Goal: Task Accomplishment & Management: Manage account settings

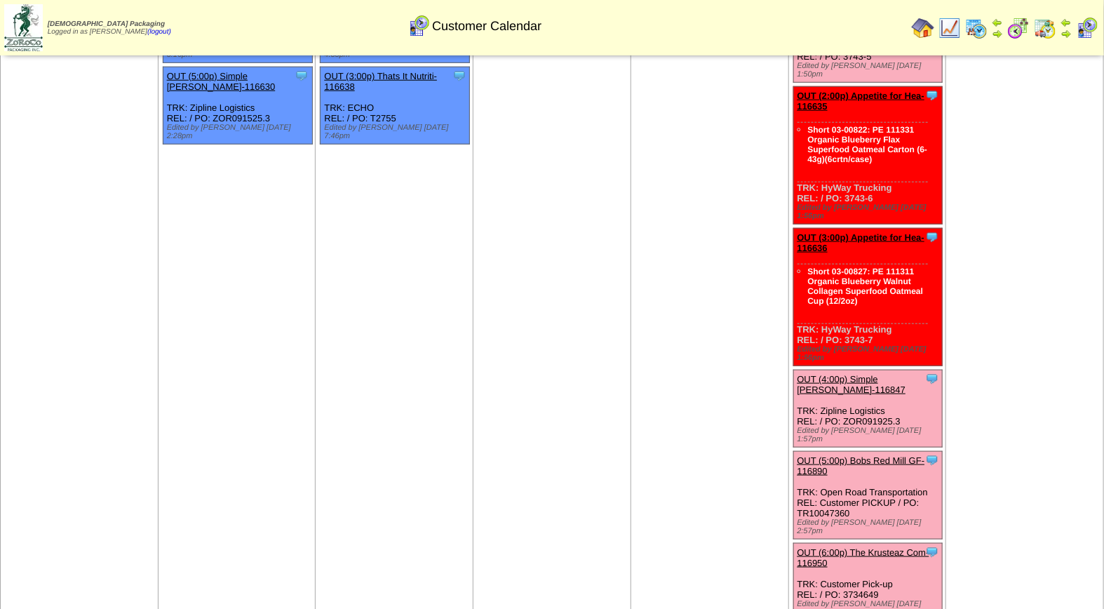
scroll to position [542, 0]
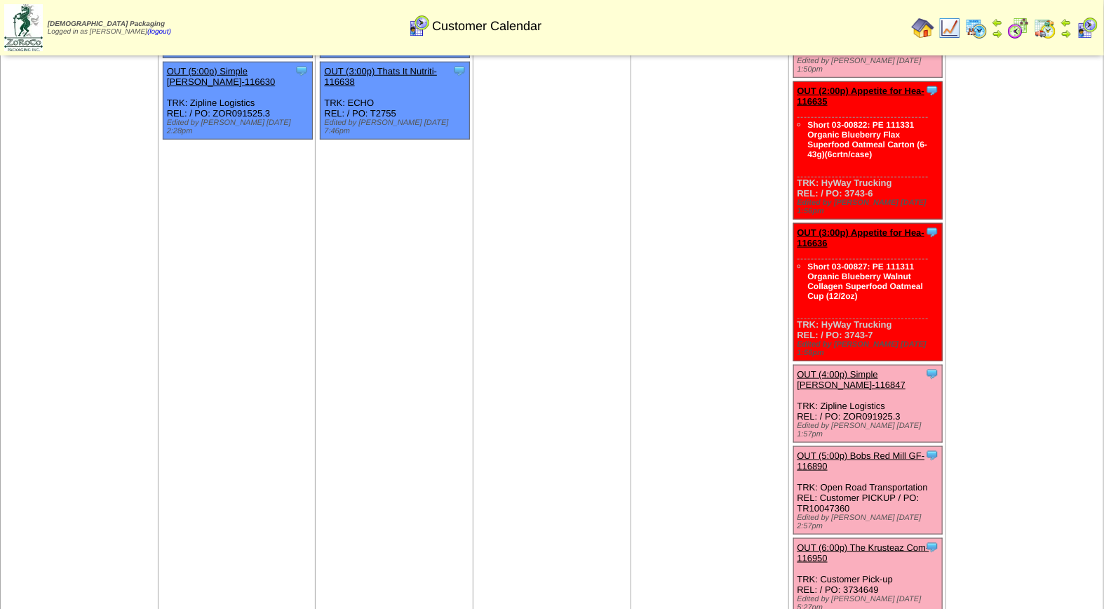
click at [880, 450] on link "OUT (5:00p) Bobs Red Mill GF-116890" at bounding box center [862, 460] width 128 height 21
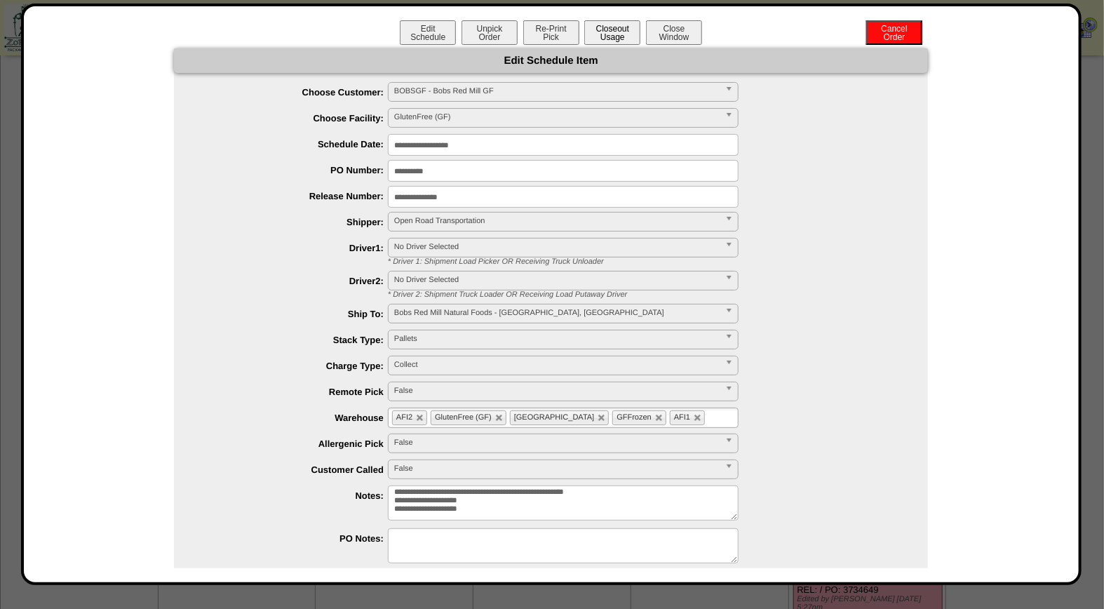
click at [593, 25] on button "Closeout Usage" at bounding box center [613, 32] width 56 height 25
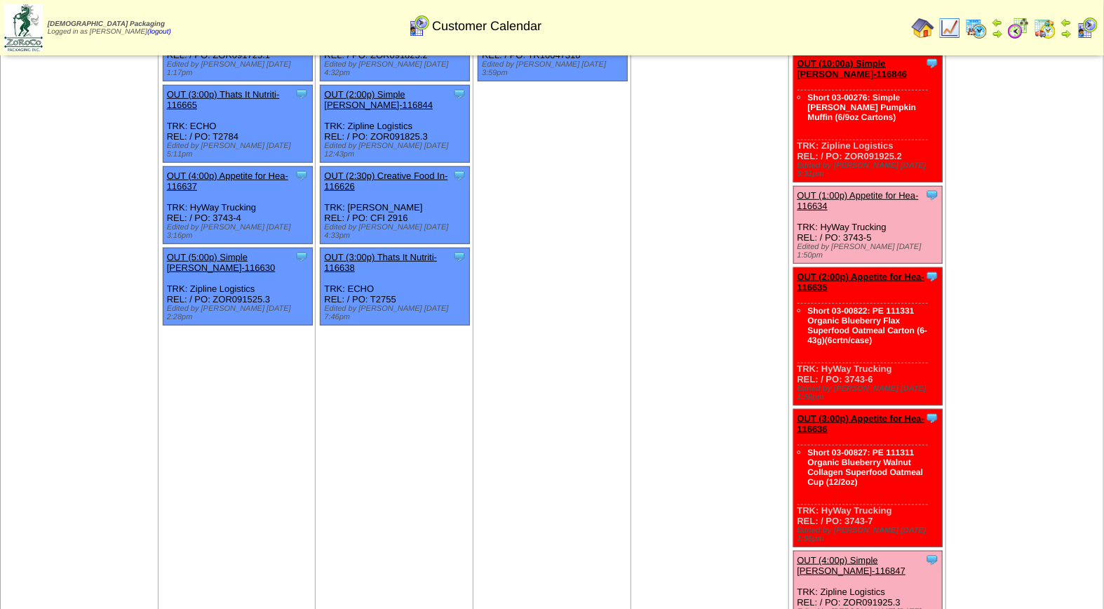
scroll to position [369, 0]
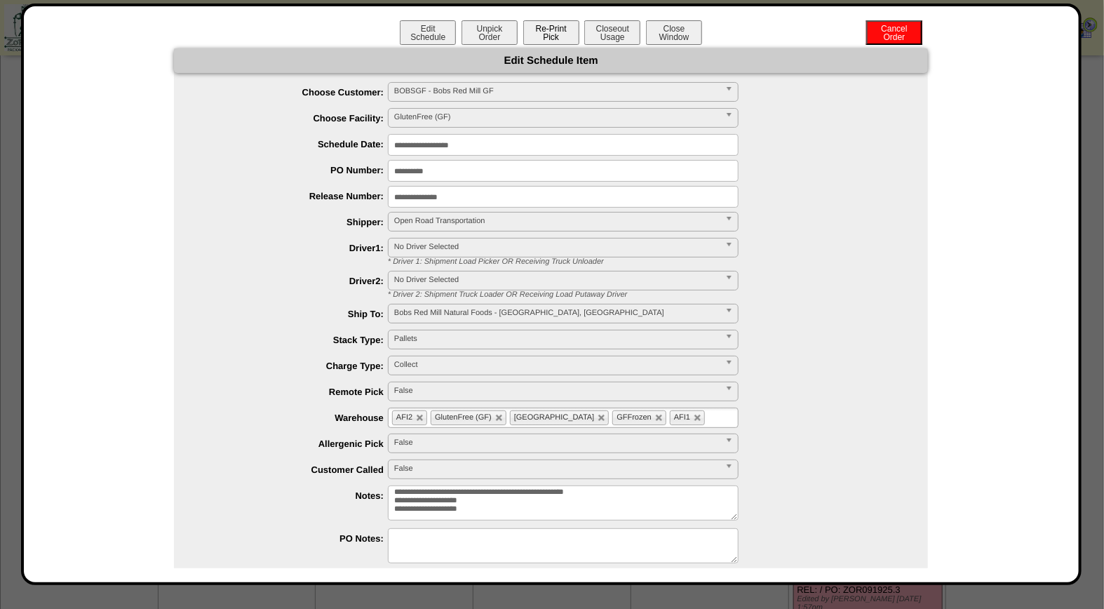
click at [541, 32] on button "Re-Print Pick" at bounding box center [551, 32] width 56 height 25
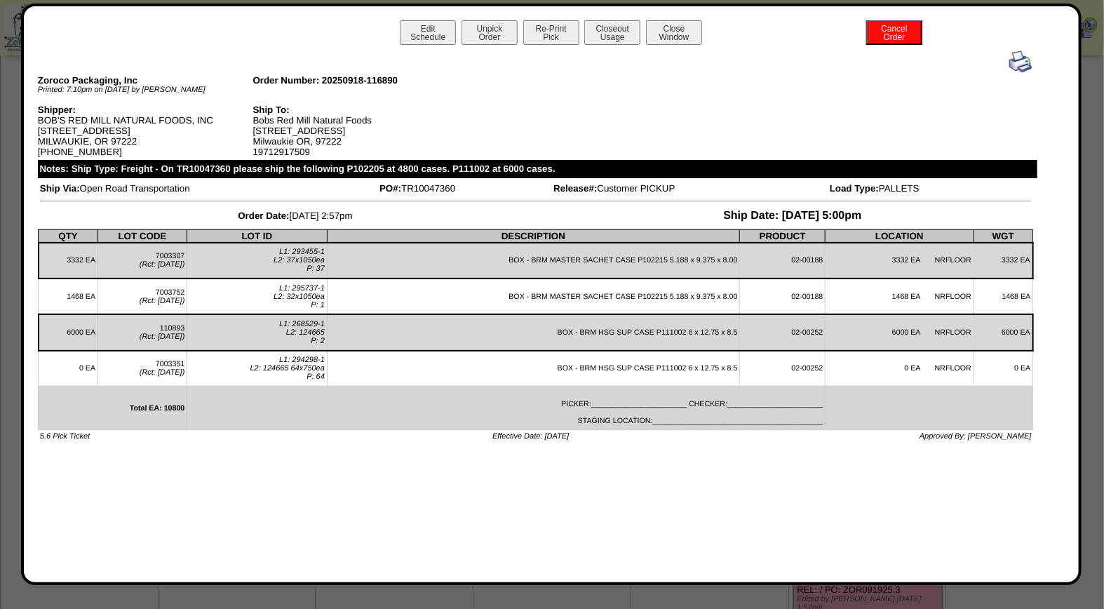
click at [1018, 67] on img at bounding box center [1021, 62] width 22 height 22
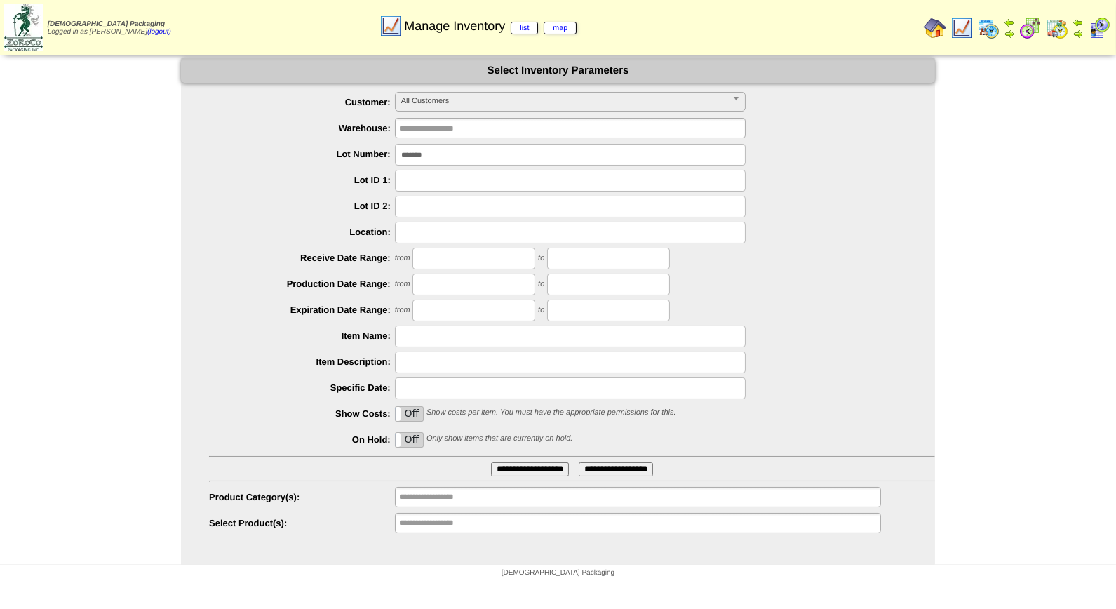
drag, startPoint x: 446, startPoint y: 158, endPoint x: 328, endPoint y: 152, distance: 118.7
click at [331, 154] on li "Lot Number: *******" at bounding box center [572, 155] width 726 height 22
type input "*******"
click at [491, 462] on input "**********" at bounding box center [530, 469] width 78 height 14
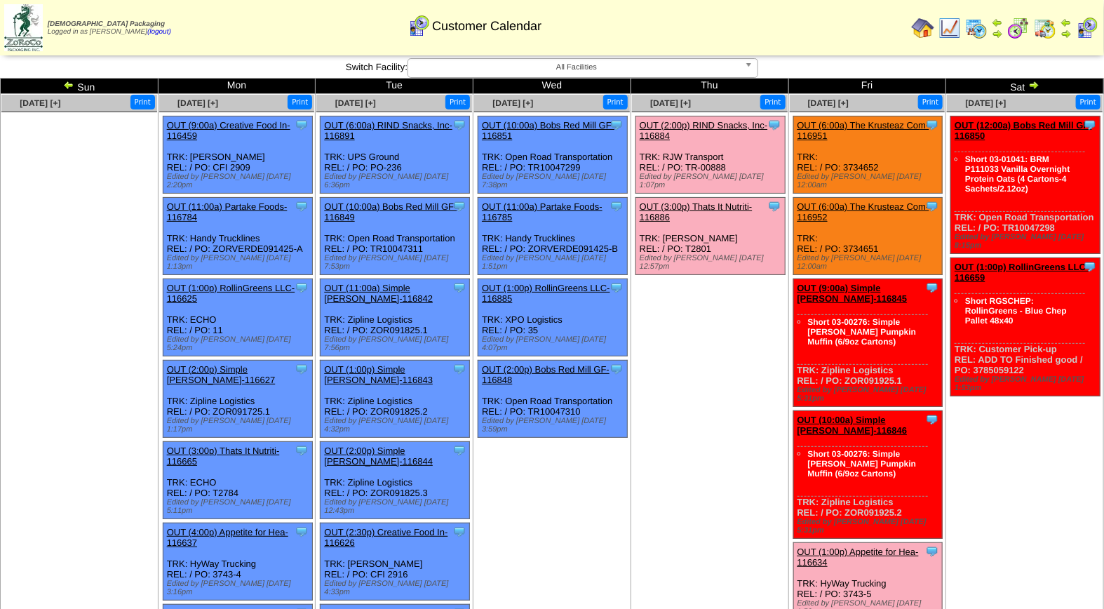
click at [719, 125] on link "OUT (2:00p) RIND Snacks, Inc-116884" at bounding box center [704, 130] width 128 height 21
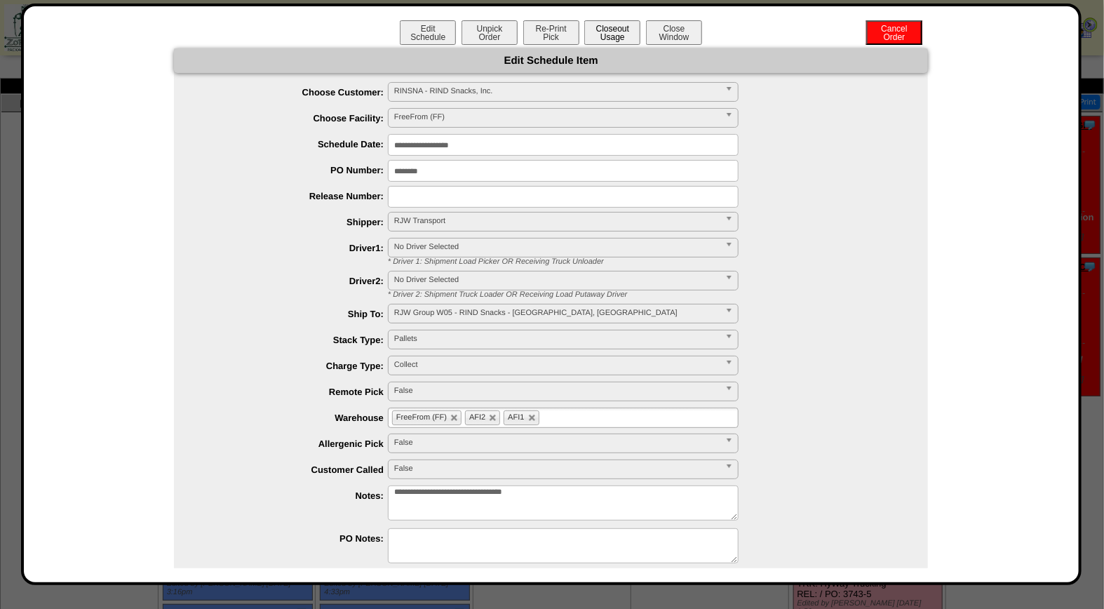
click at [611, 25] on button "Closeout Usage" at bounding box center [613, 32] width 56 height 25
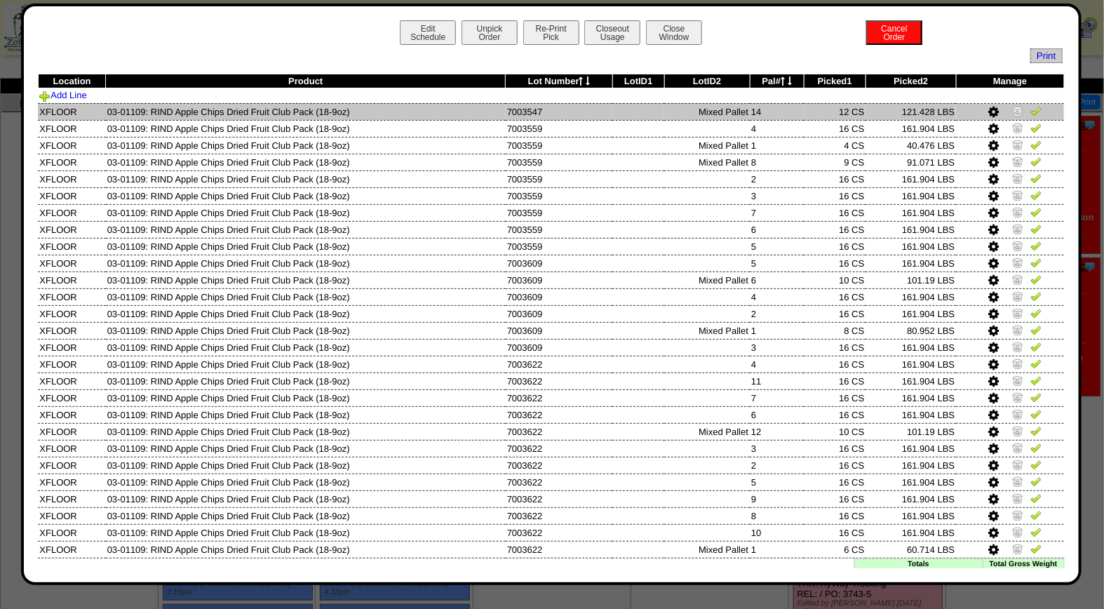
click at [1031, 110] on img at bounding box center [1036, 110] width 11 height 11
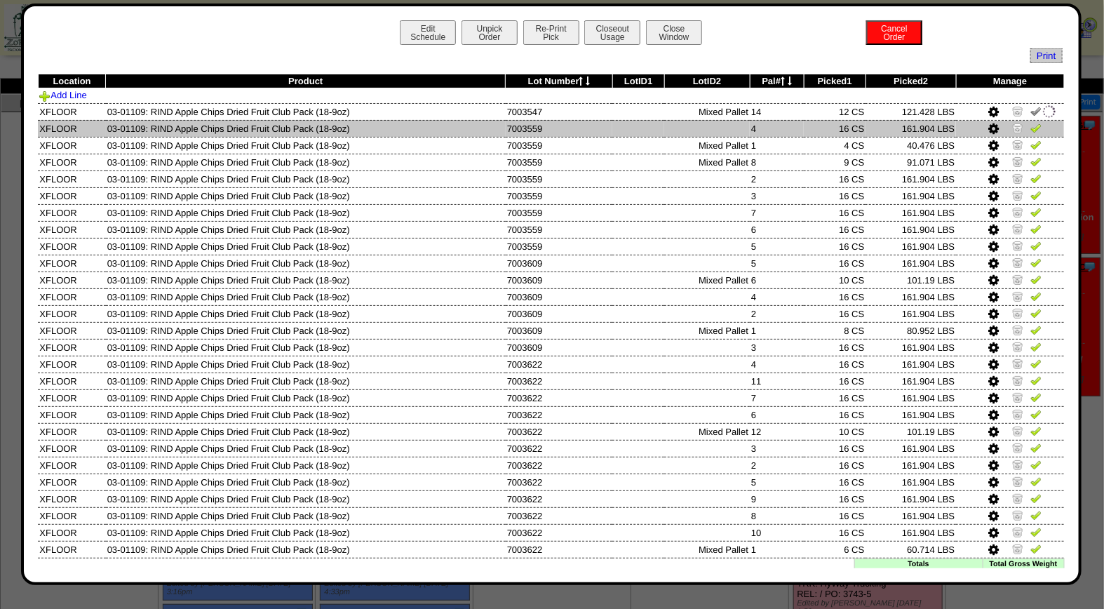
click at [1031, 126] on img at bounding box center [1036, 127] width 11 height 11
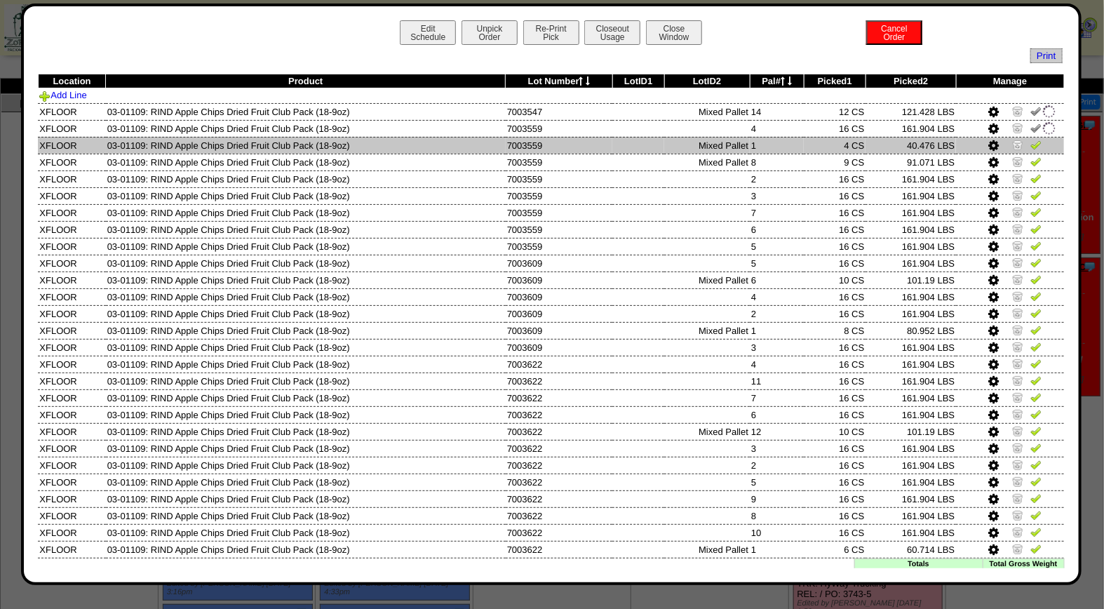
click at [1031, 144] on img at bounding box center [1036, 144] width 11 height 11
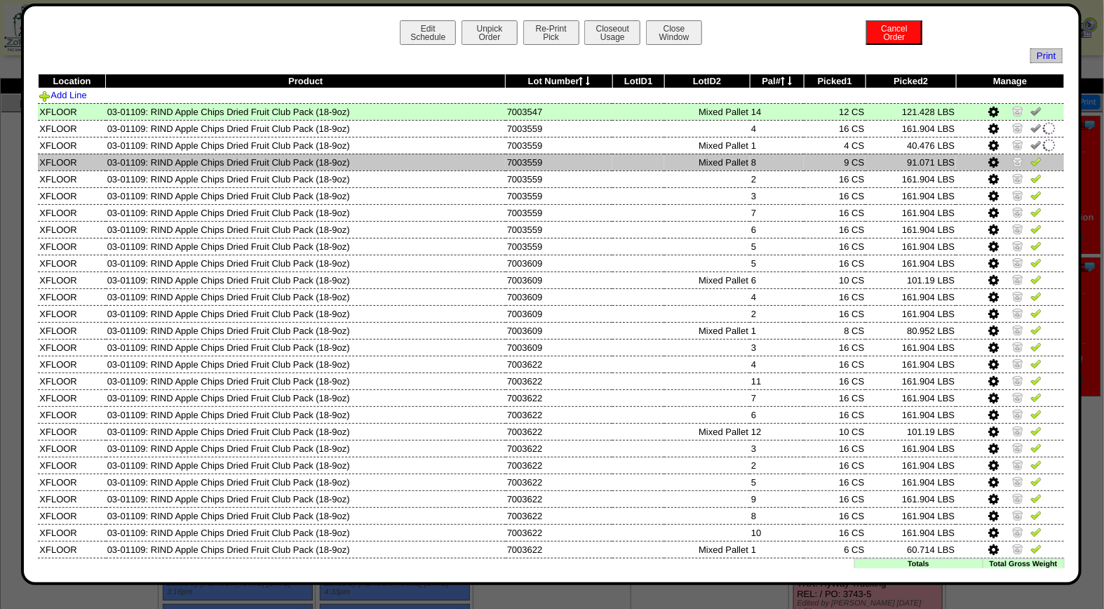
click at [1031, 163] on img at bounding box center [1036, 161] width 11 height 11
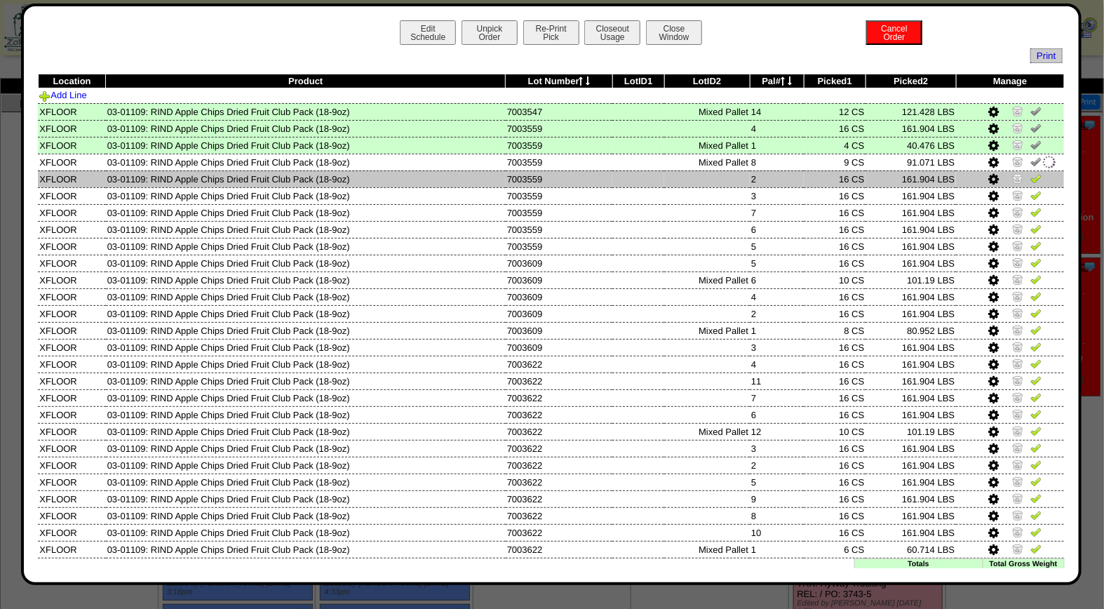
click at [1031, 181] on img at bounding box center [1036, 178] width 11 height 11
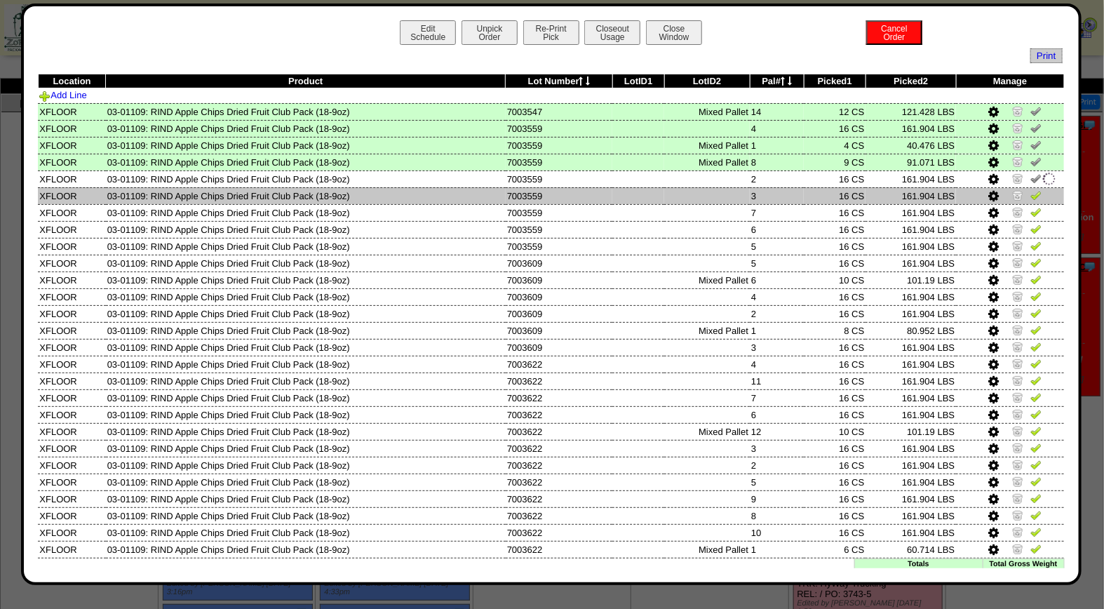
click at [1031, 194] on img at bounding box center [1036, 194] width 11 height 11
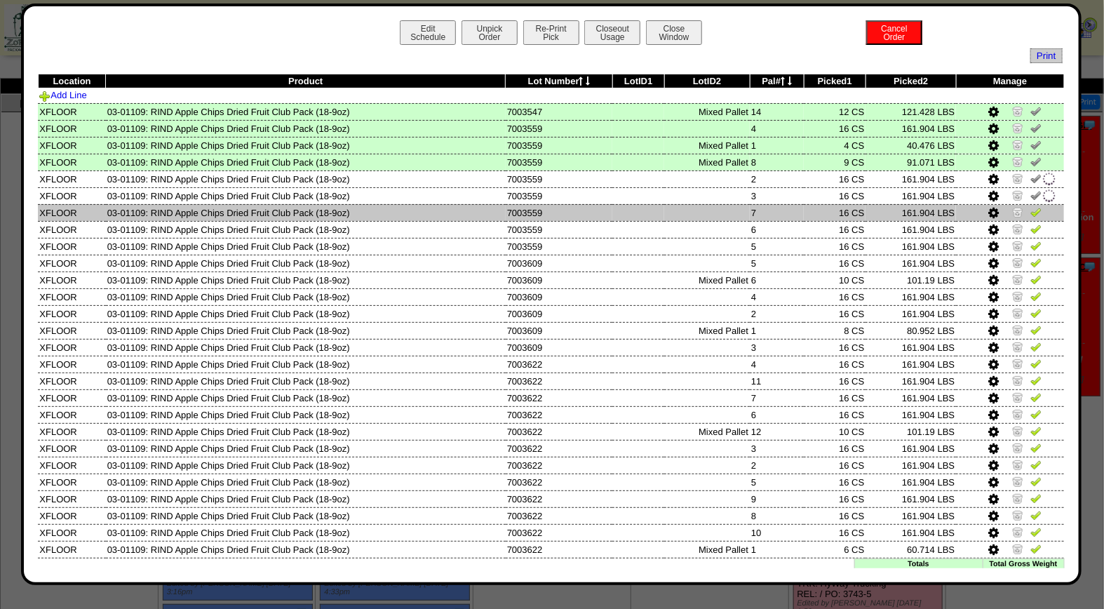
click at [1031, 208] on img at bounding box center [1036, 211] width 11 height 11
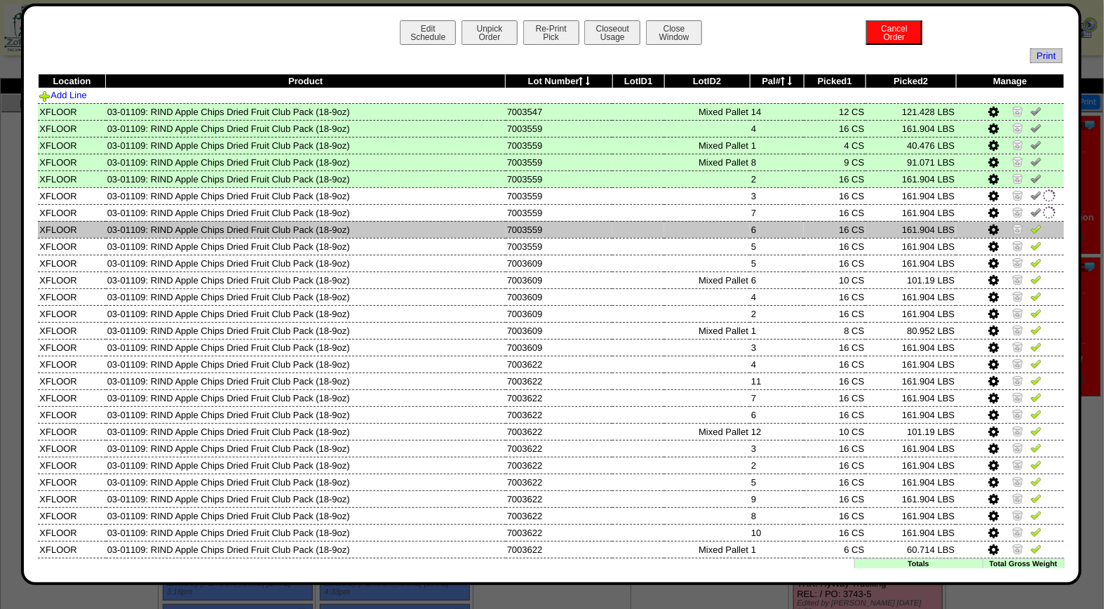
click at [1031, 229] on img at bounding box center [1036, 228] width 11 height 11
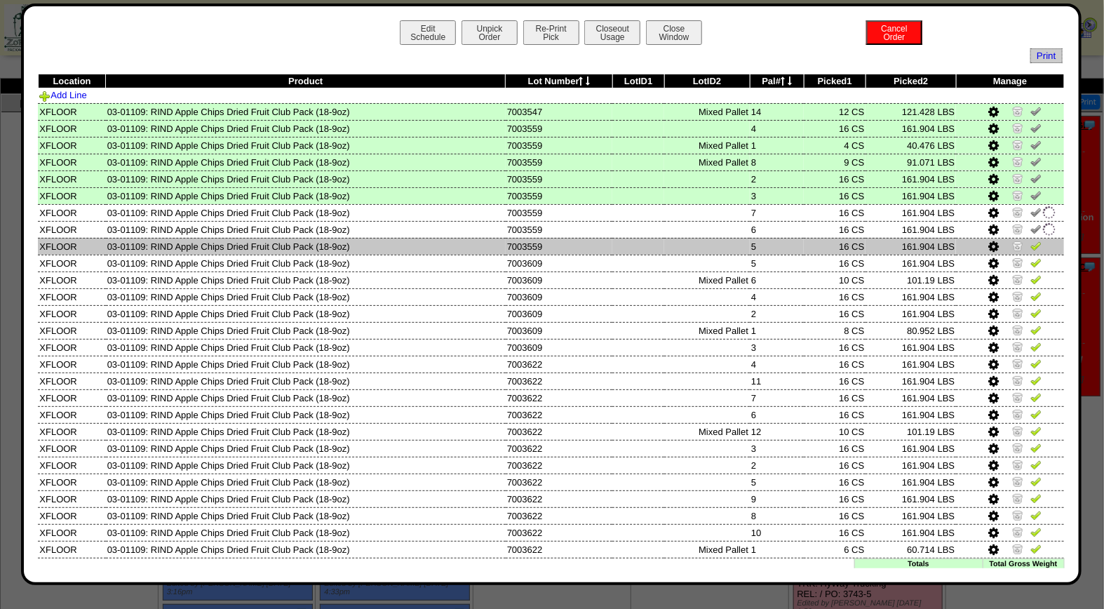
click at [1031, 244] on img at bounding box center [1036, 245] width 11 height 11
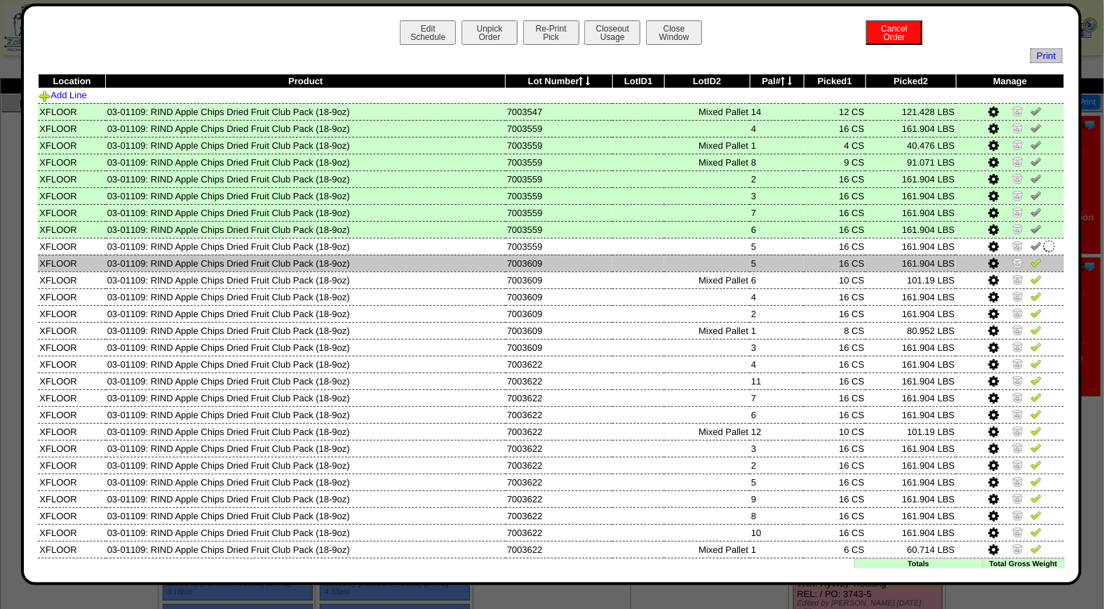
click at [1031, 258] on img at bounding box center [1036, 262] width 11 height 11
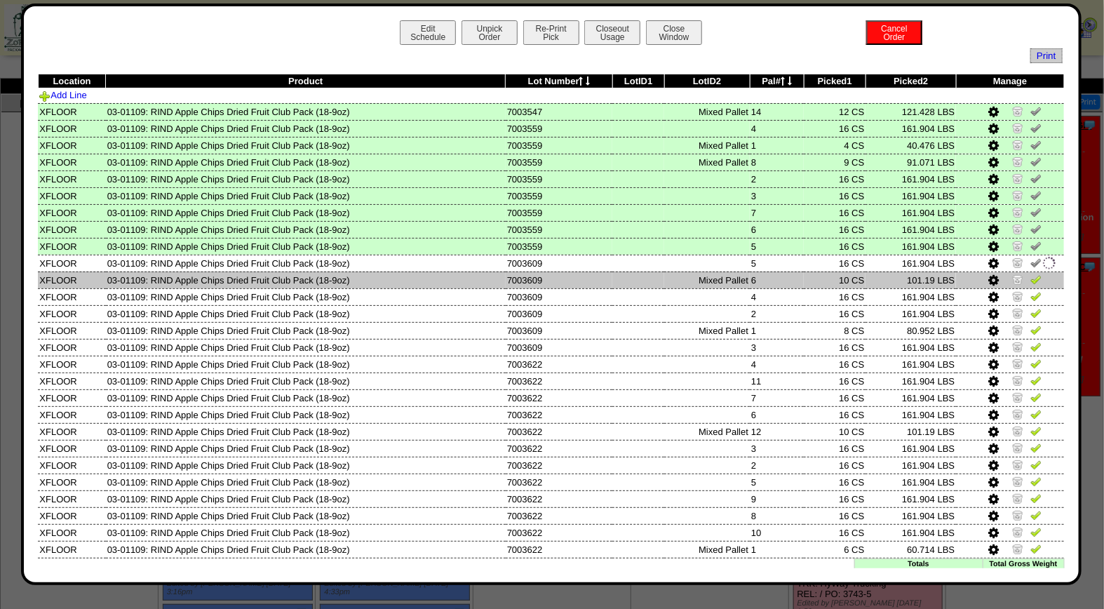
click at [1031, 274] on img at bounding box center [1036, 279] width 11 height 11
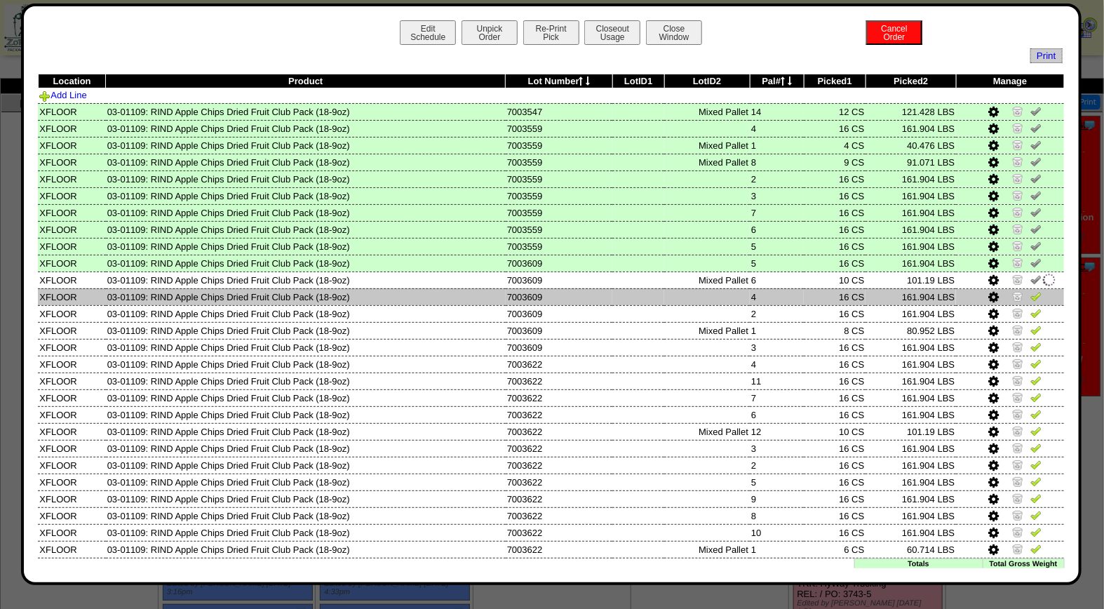
click at [1031, 291] on img at bounding box center [1036, 296] width 11 height 11
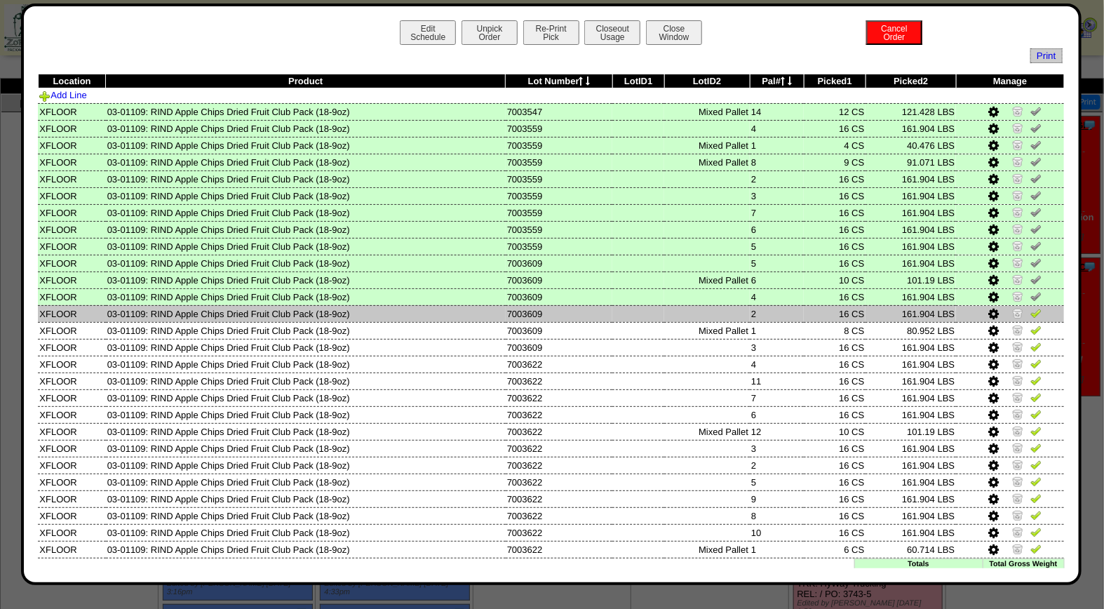
click at [1031, 312] on img at bounding box center [1036, 312] width 11 height 11
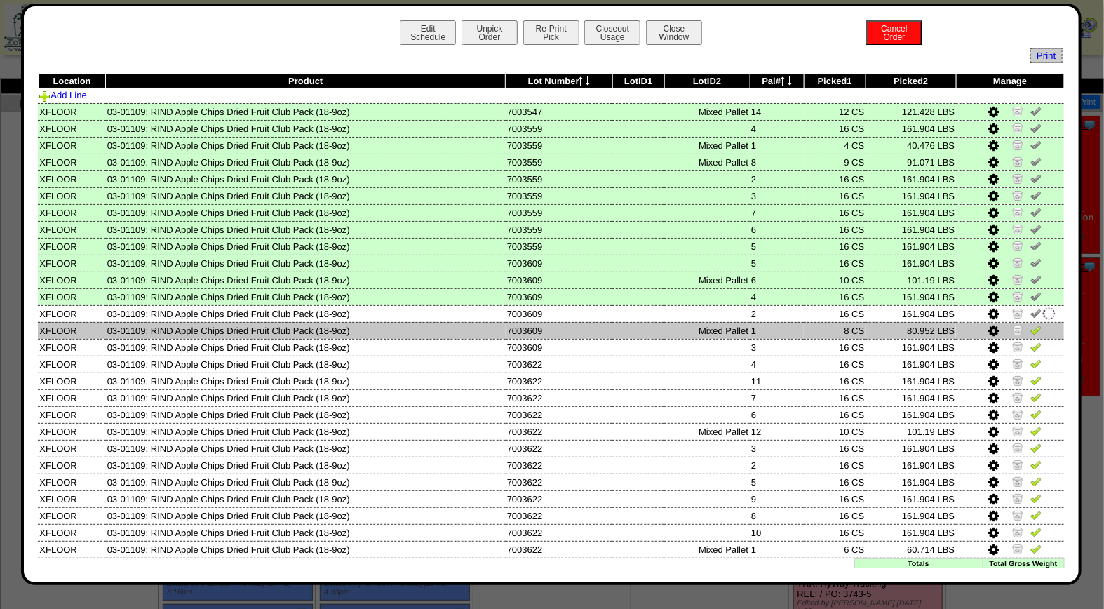
click at [1031, 331] on img at bounding box center [1036, 329] width 11 height 11
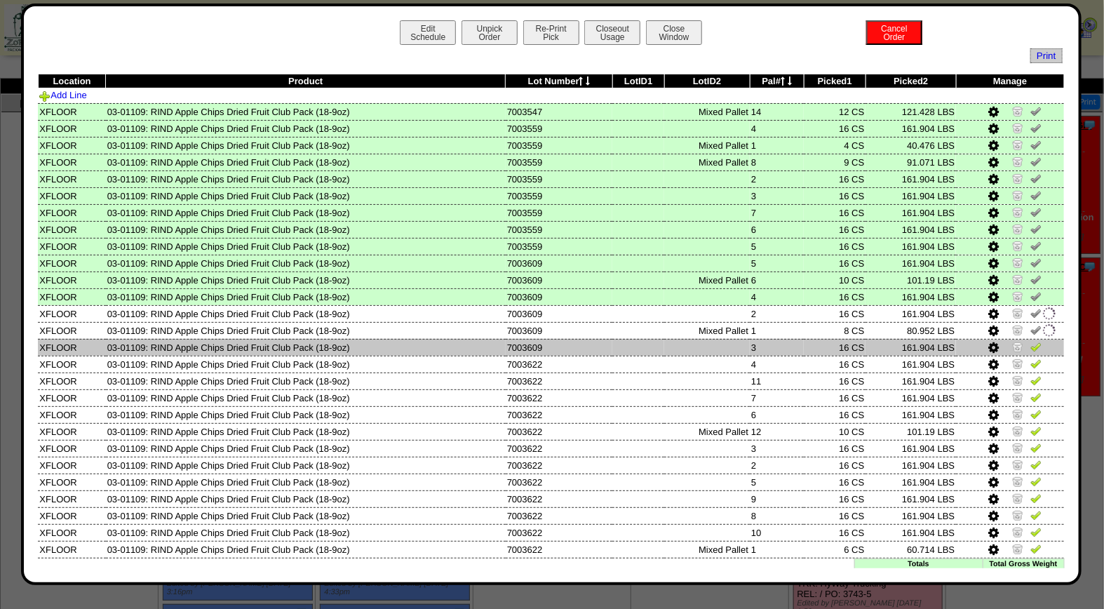
click at [1031, 342] on img at bounding box center [1036, 346] width 11 height 11
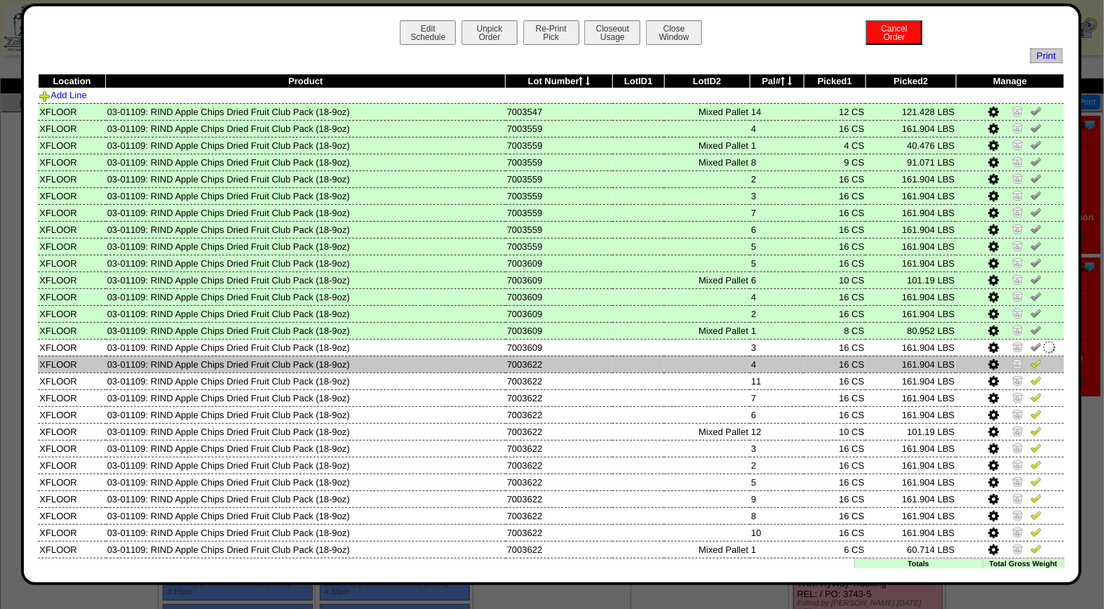
click at [1031, 362] on img at bounding box center [1036, 363] width 11 height 11
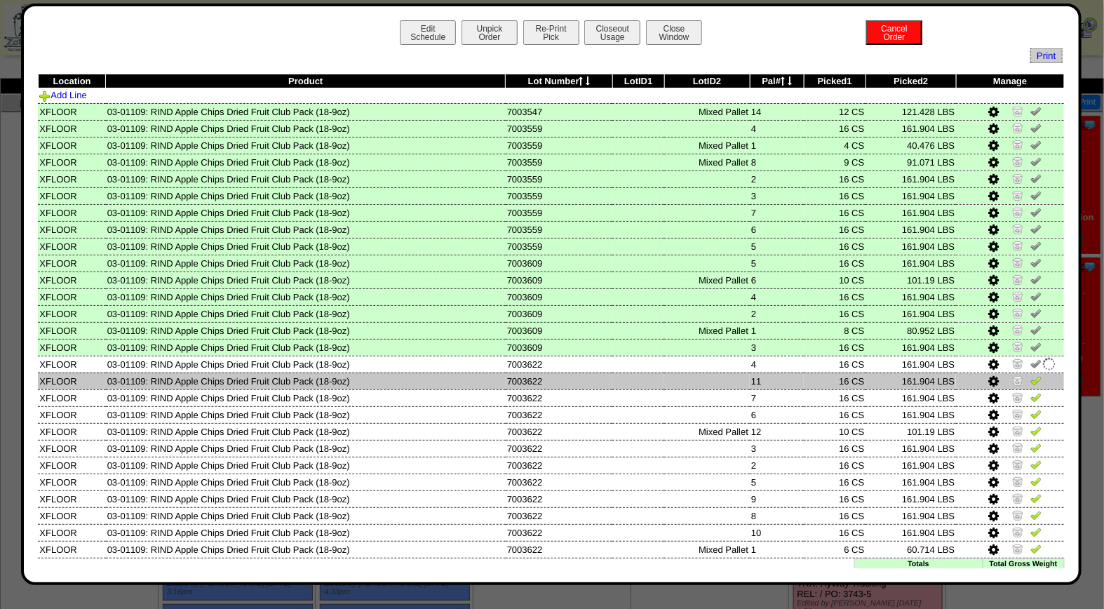
click at [1031, 375] on img at bounding box center [1036, 380] width 11 height 11
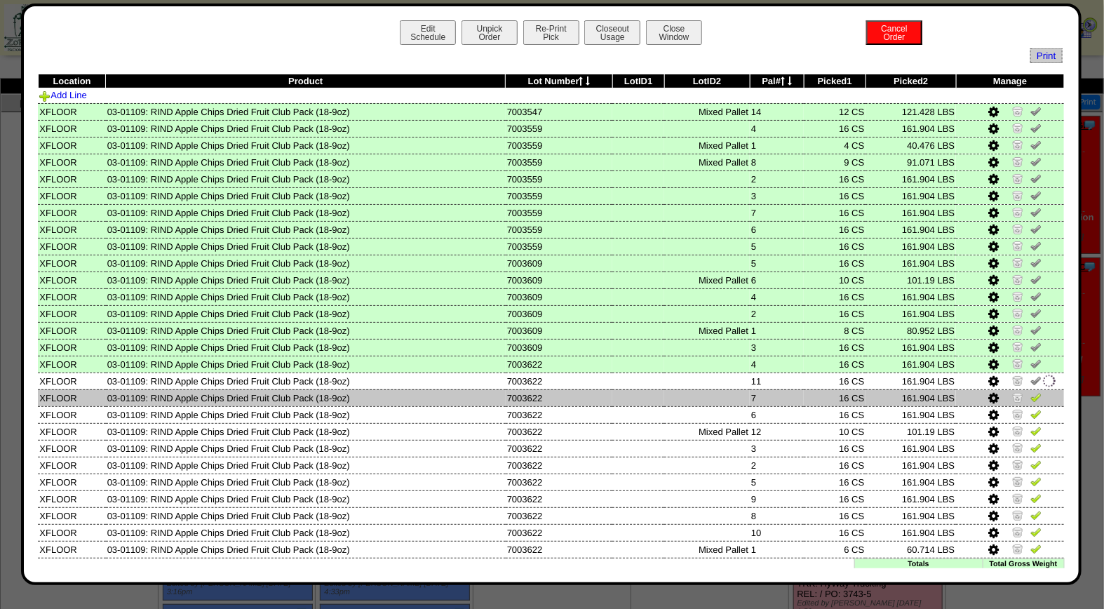
click at [1031, 394] on img at bounding box center [1036, 397] width 11 height 11
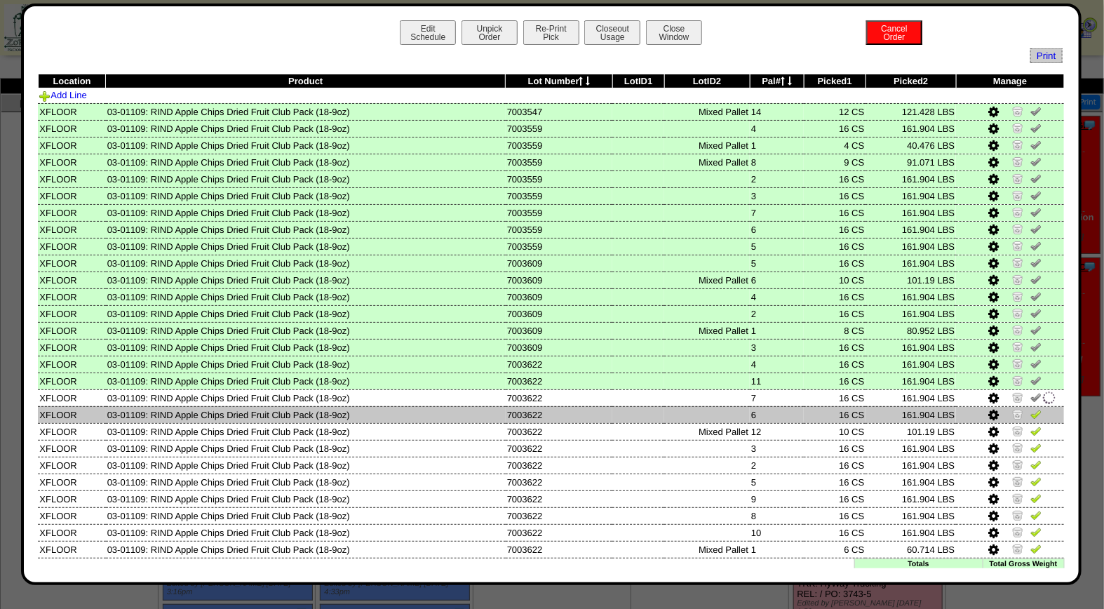
click at [1031, 415] on link at bounding box center [1036, 416] width 11 height 11
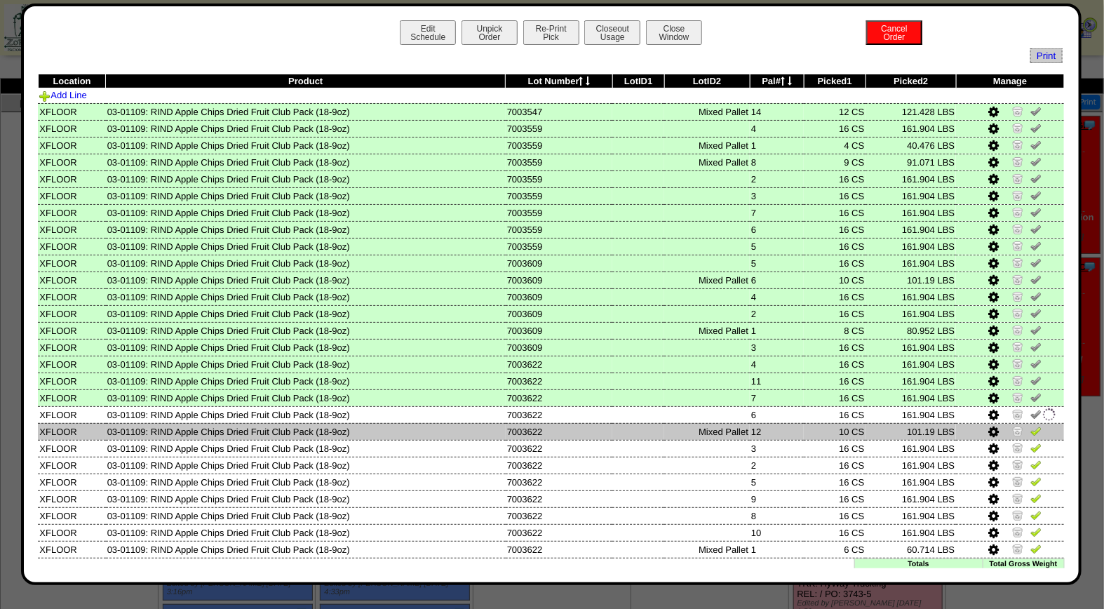
click at [1031, 425] on img at bounding box center [1036, 430] width 11 height 11
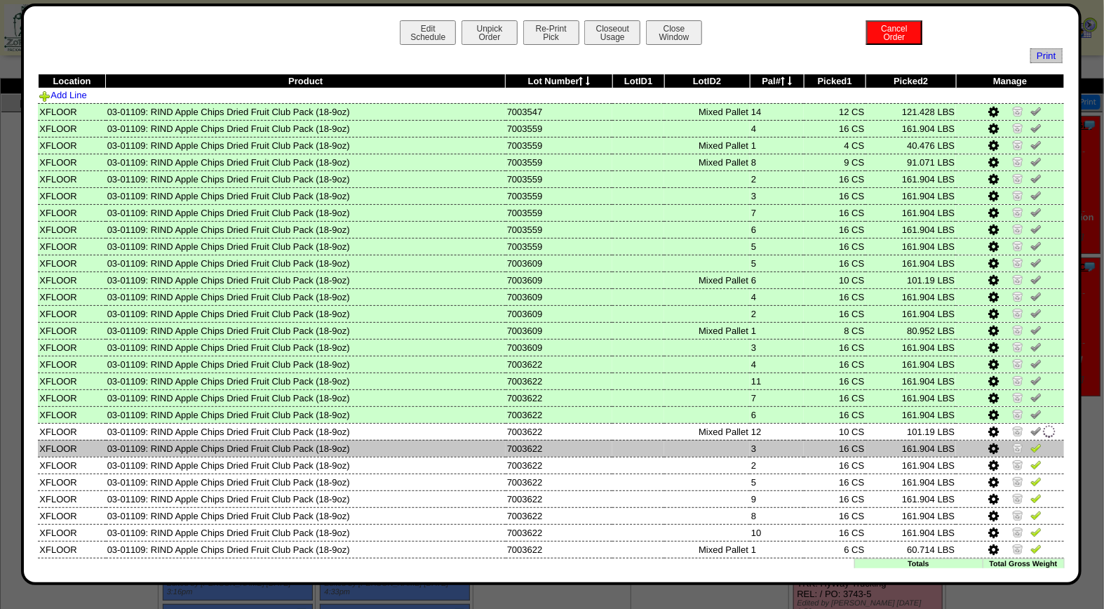
click at [1031, 442] on img at bounding box center [1036, 447] width 11 height 11
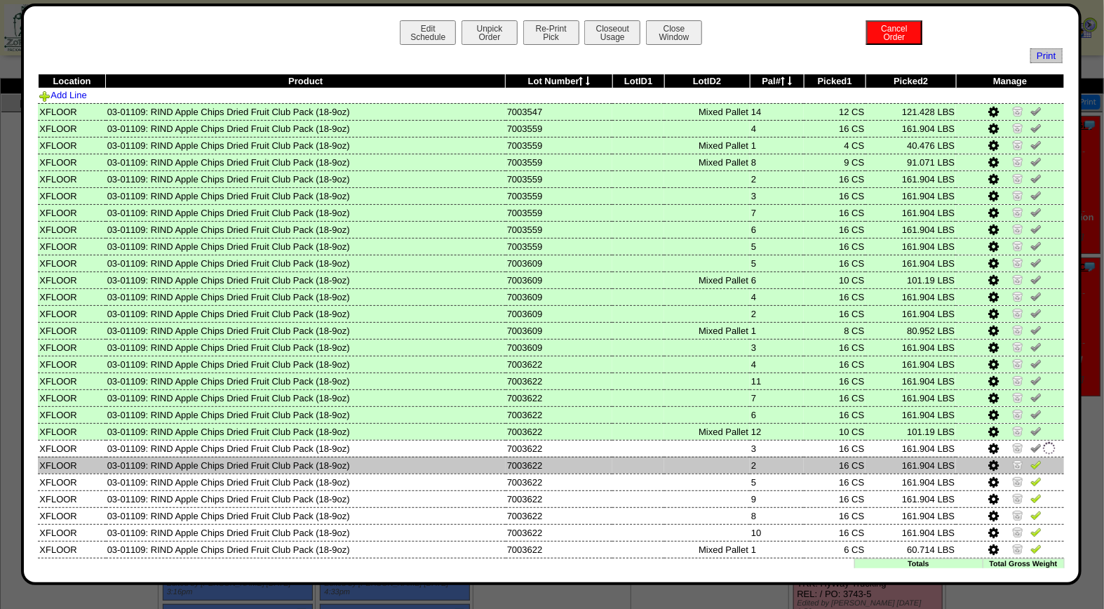
click at [1031, 464] on img at bounding box center [1036, 464] width 11 height 11
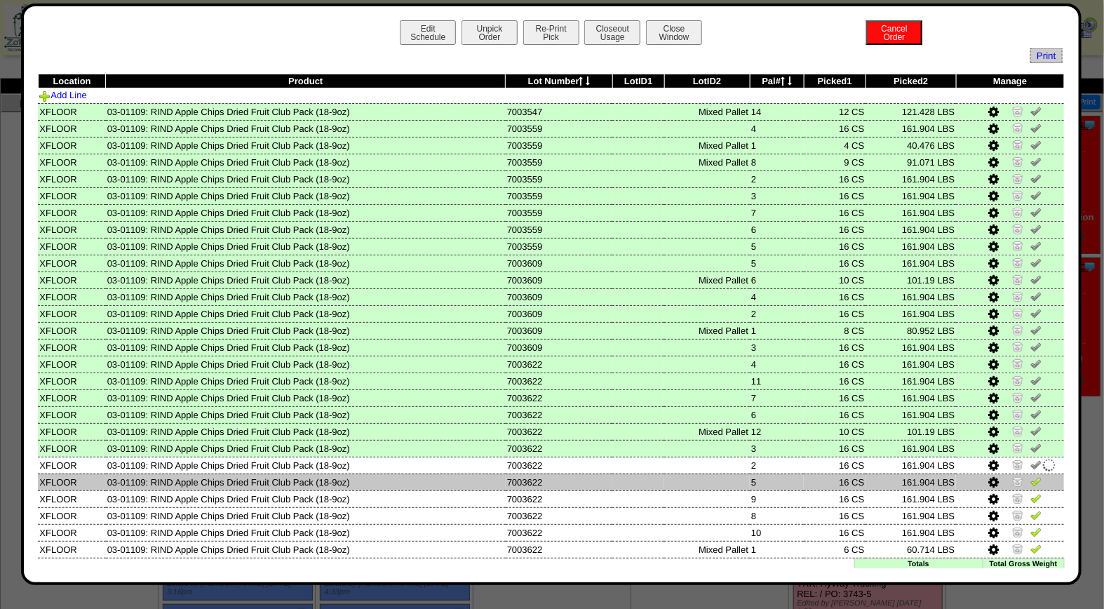
click at [1031, 479] on img at bounding box center [1036, 481] width 11 height 11
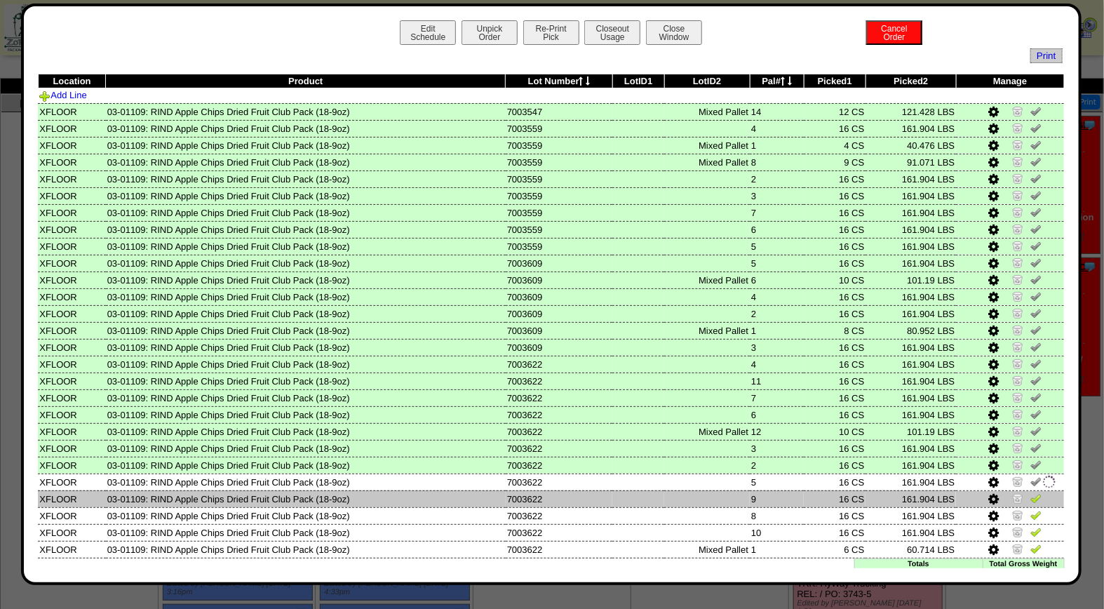
click at [1031, 496] on img at bounding box center [1036, 498] width 11 height 11
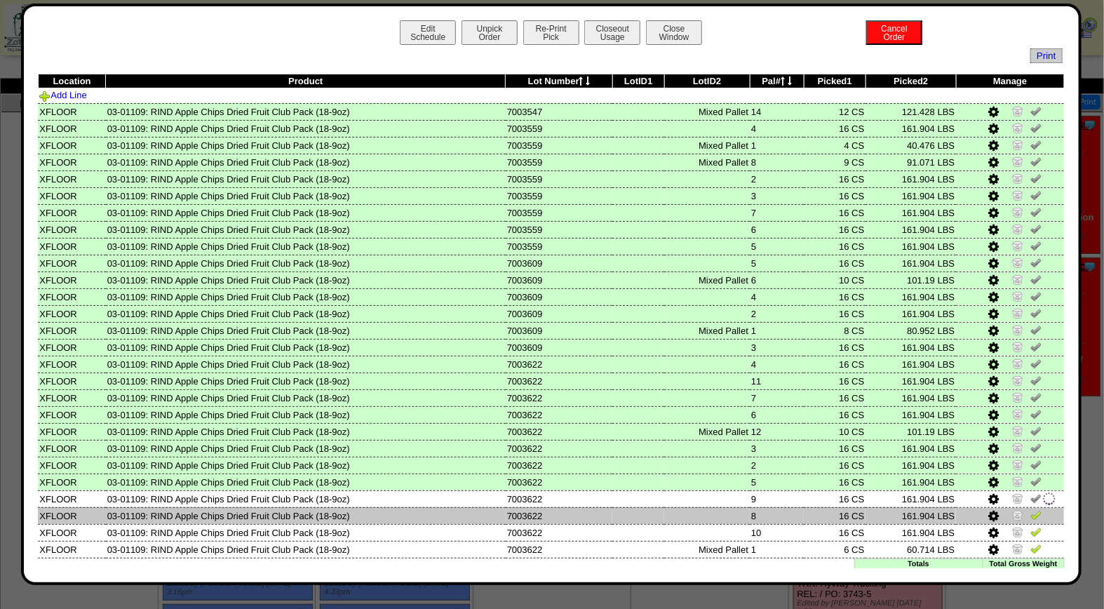
click at [1031, 510] on img at bounding box center [1036, 514] width 11 height 11
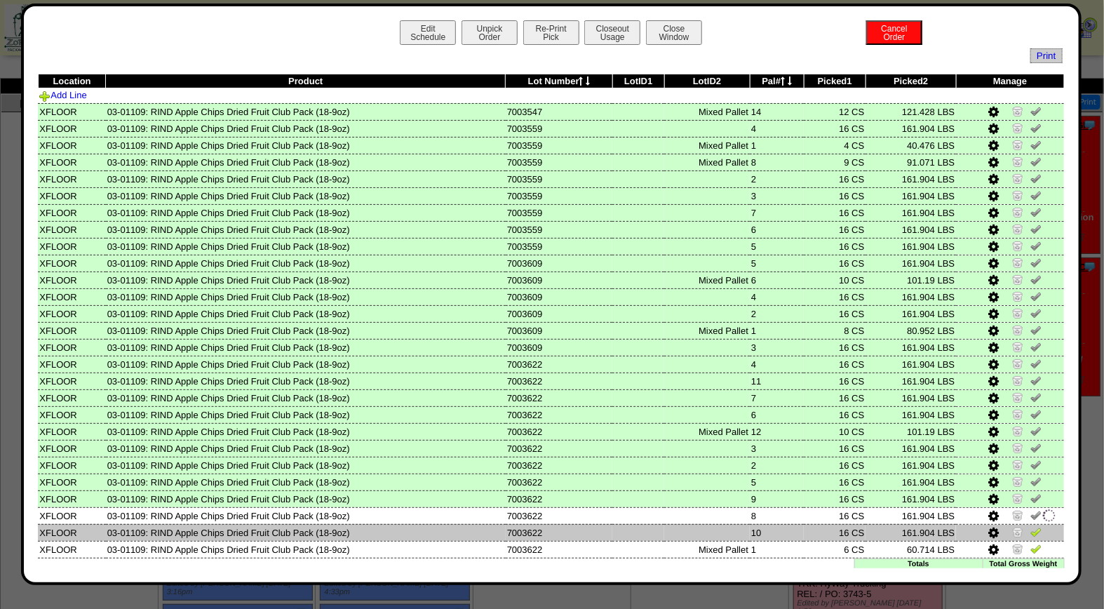
click at [1031, 526] on img at bounding box center [1036, 531] width 11 height 11
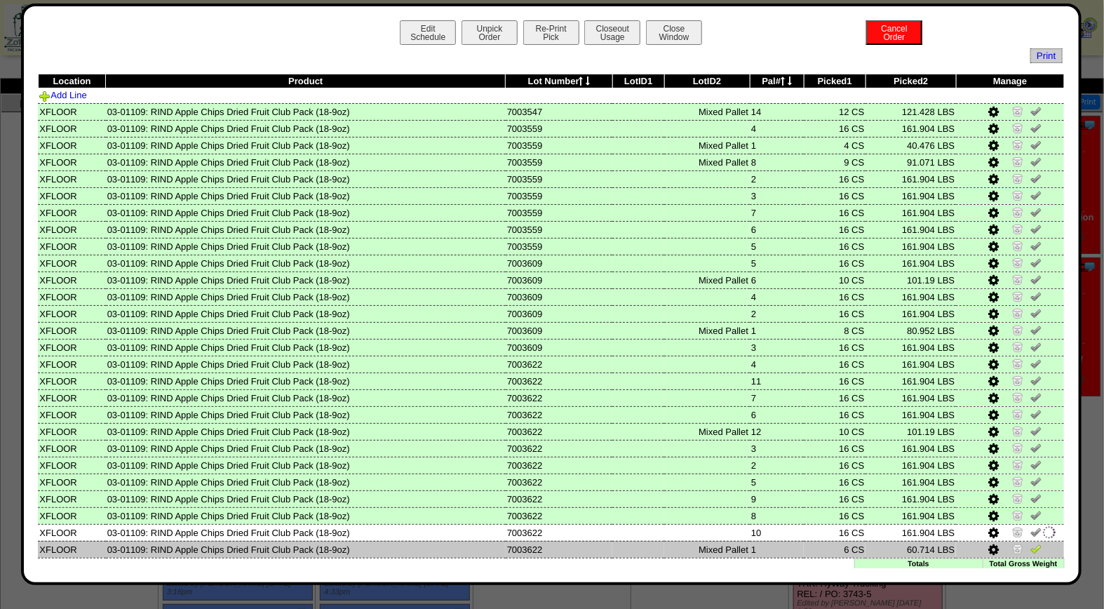
click at [1031, 543] on img at bounding box center [1036, 548] width 11 height 11
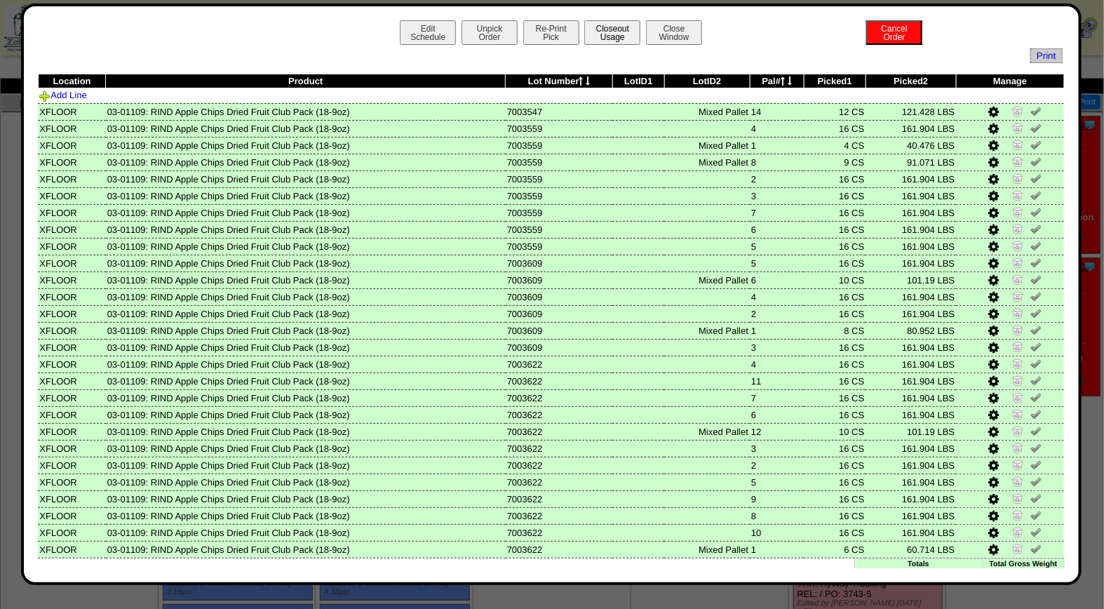
click at [597, 33] on button "Closeout Usage" at bounding box center [613, 32] width 56 height 25
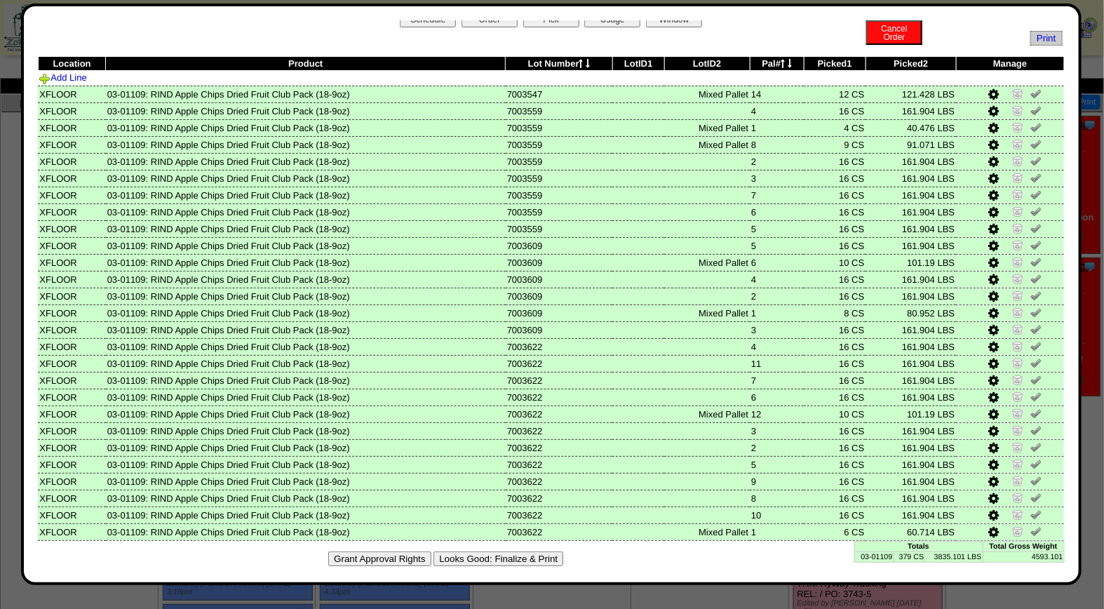
drag, startPoint x: 514, startPoint y: 550, endPoint x: 640, endPoint y: 136, distance: 432.8
click at [514, 552] on button "Looks Good: Finalize & Print" at bounding box center [499, 559] width 130 height 15
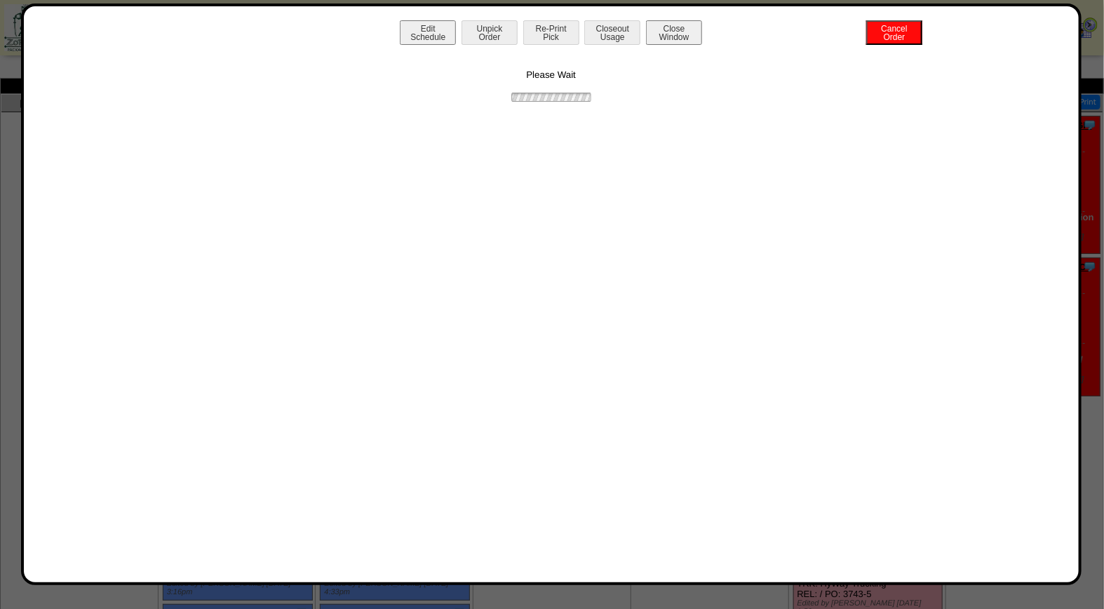
scroll to position [0, 0]
click at [555, 28] on button "Print BOL" at bounding box center [551, 32] width 56 height 25
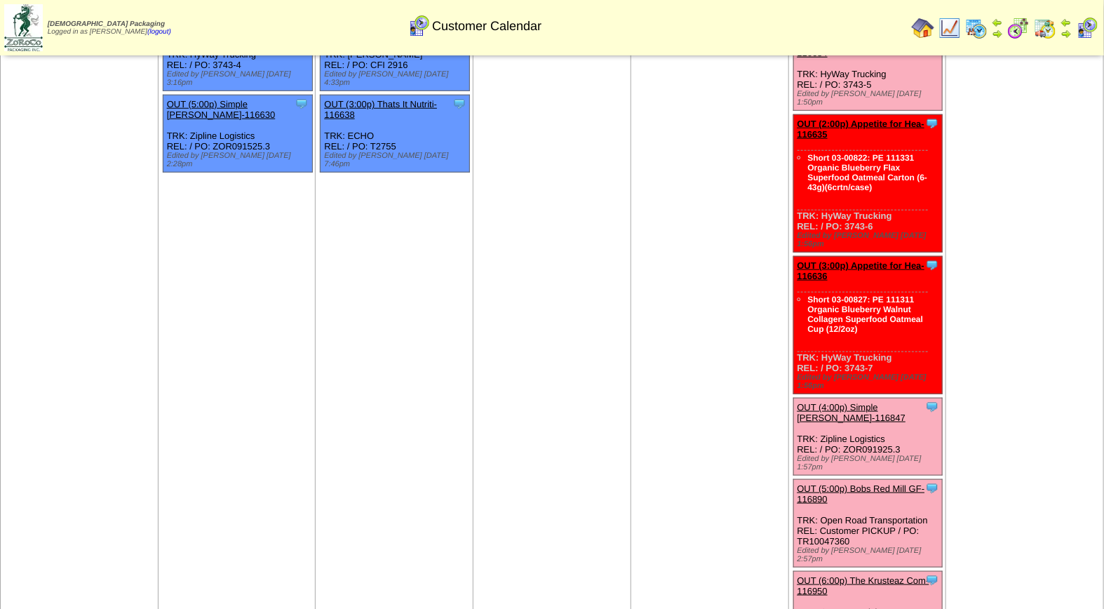
scroll to position [517, 0]
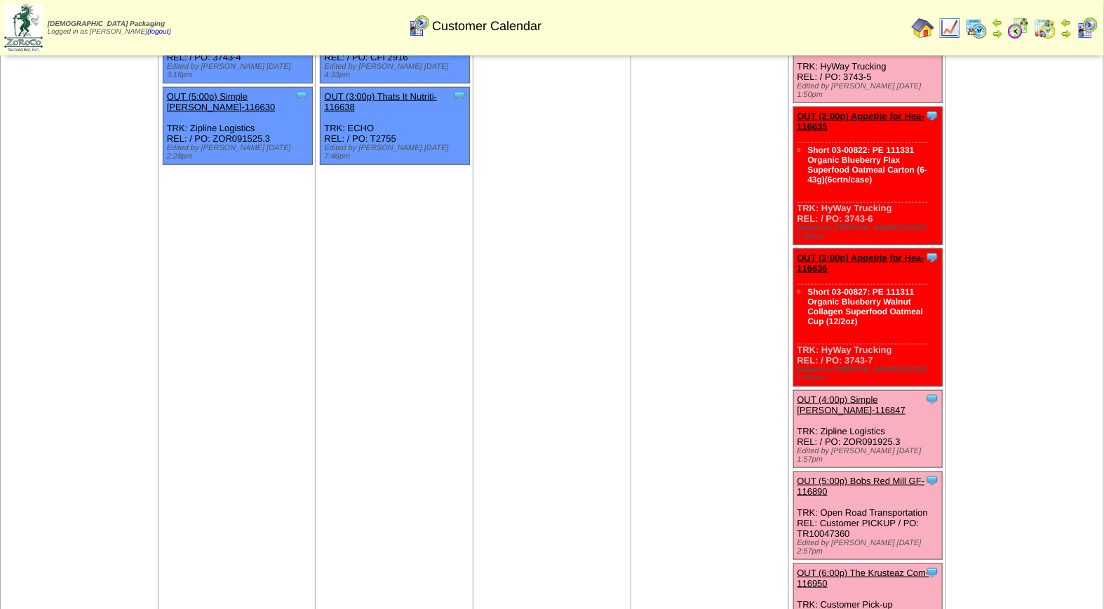
click at [875, 568] on link "OUT (6:00p) The Krusteaz Com-116950" at bounding box center [864, 578] width 132 height 21
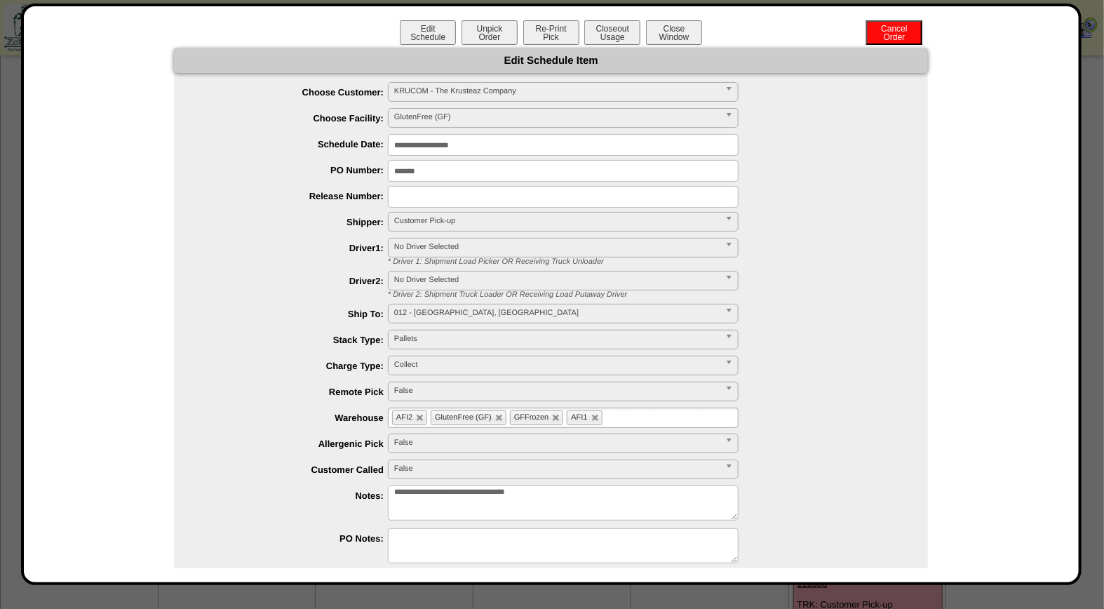
click at [97, 92] on div "**********" at bounding box center [551, 335] width 1027 height 574
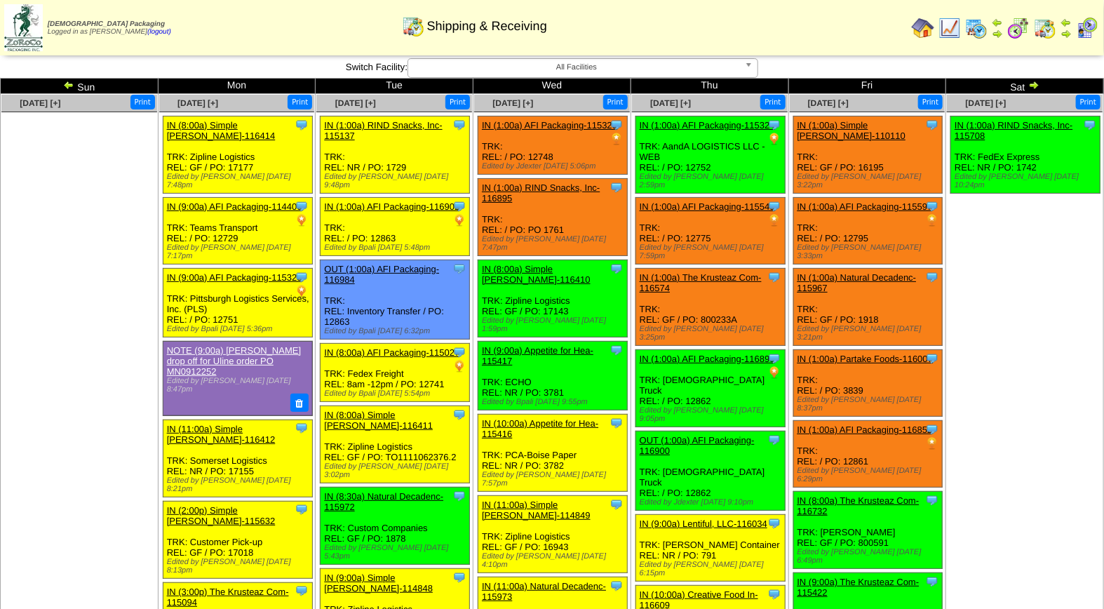
click at [1085, 29] on img at bounding box center [1087, 28] width 22 height 22
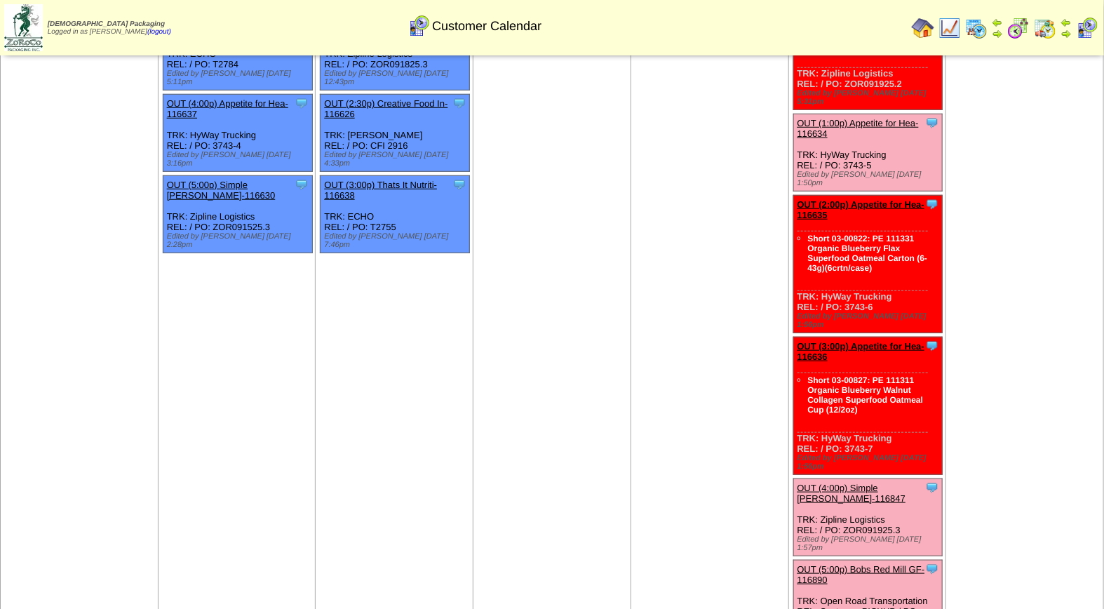
scroll to position [500, 0]
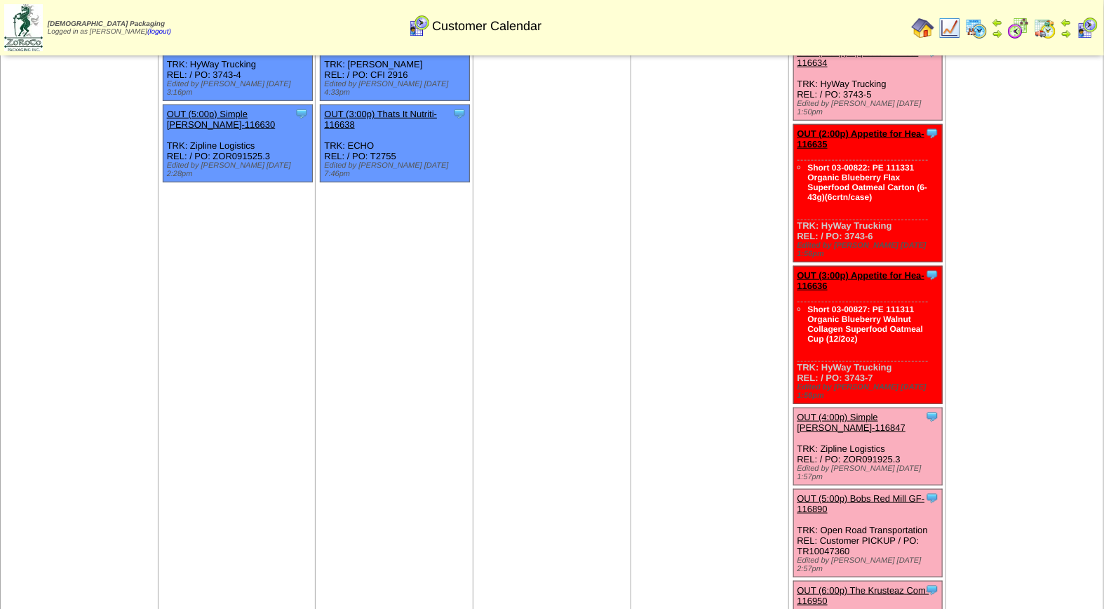
click at [874, 412] on link "OUT (4:00p) Simple [PERSON_NAME]-116847" at bounding box center [852, 422] width 109 height 21
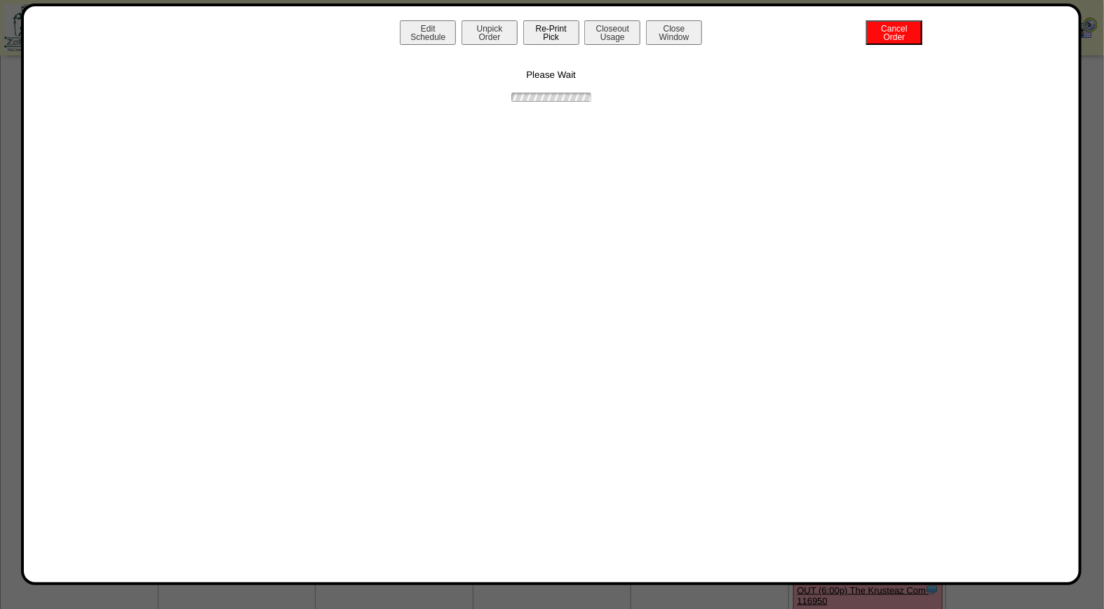
click at [562, 34] on button "Re-Print Pick" at bounding box center [551, 32] width 56 height 25
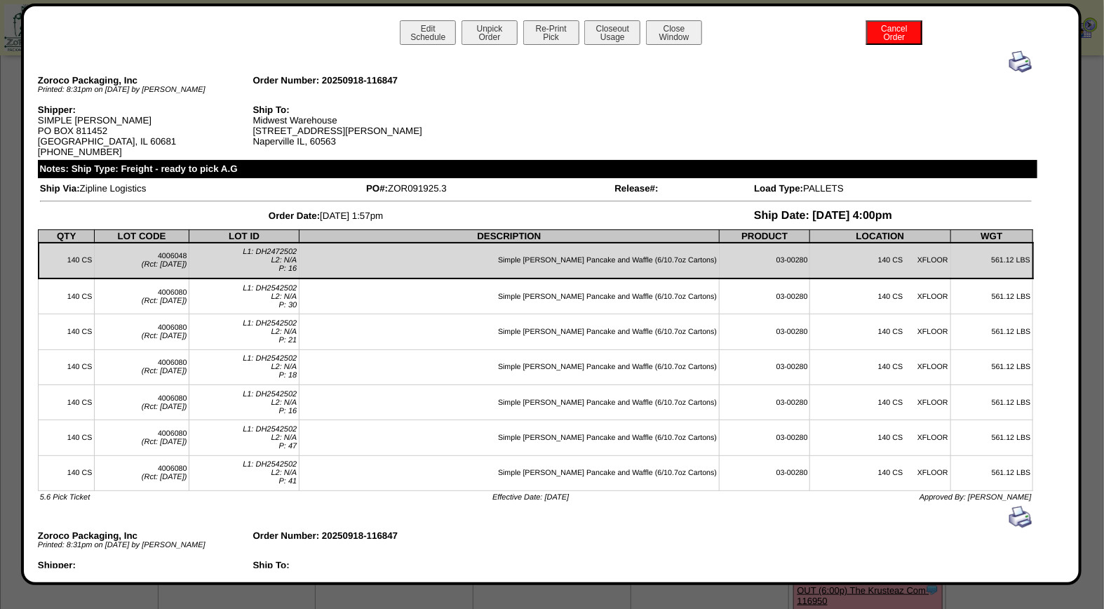
click at [1010, 67] on img at bounding box center [1021, 62] width 22 height 22
